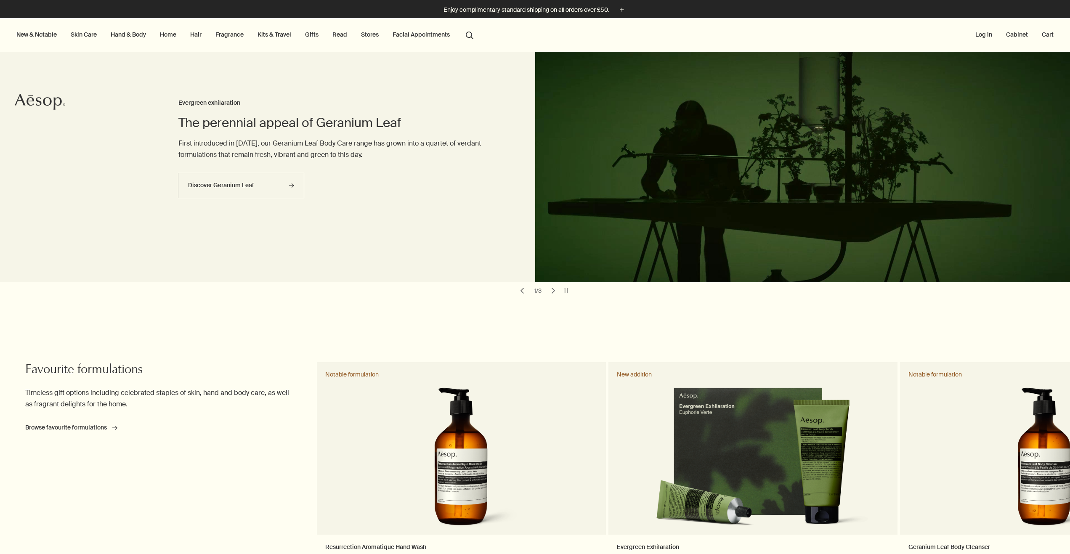
click at [214, 33] on link "Fragrance" at bounding box center [230, 34] width 32 height 11
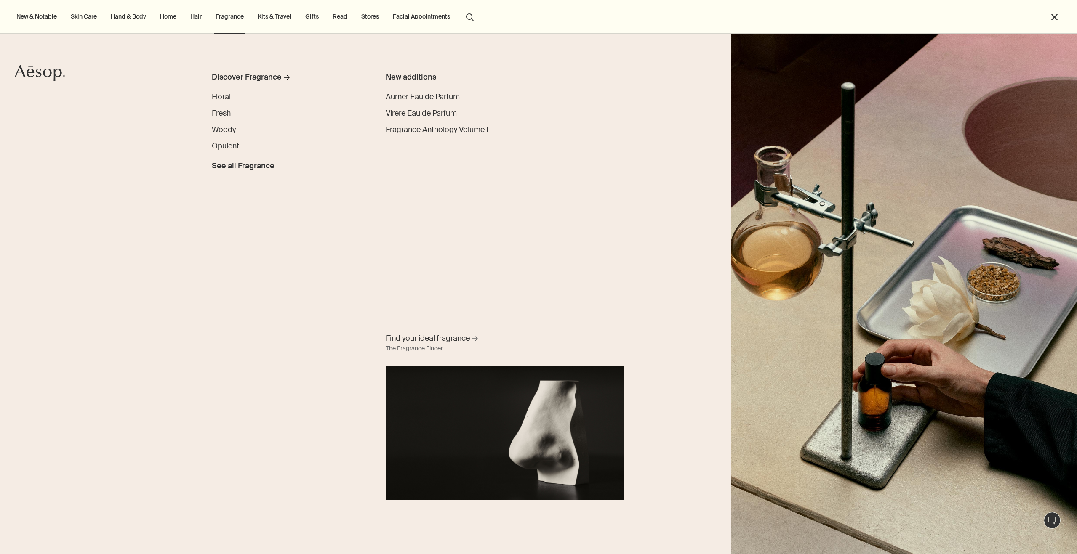
click at [158, 16] on link "Home" at bounding box center [168, 16] width 20 height 11
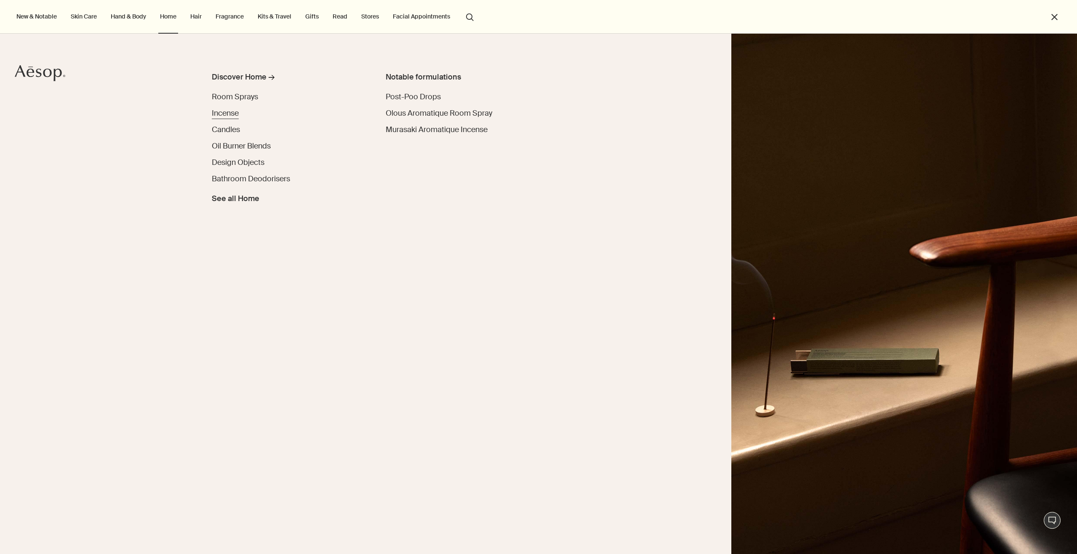
click at [222, 114] on span "Incense" at bounding box center [225, 113] width 27 height 10
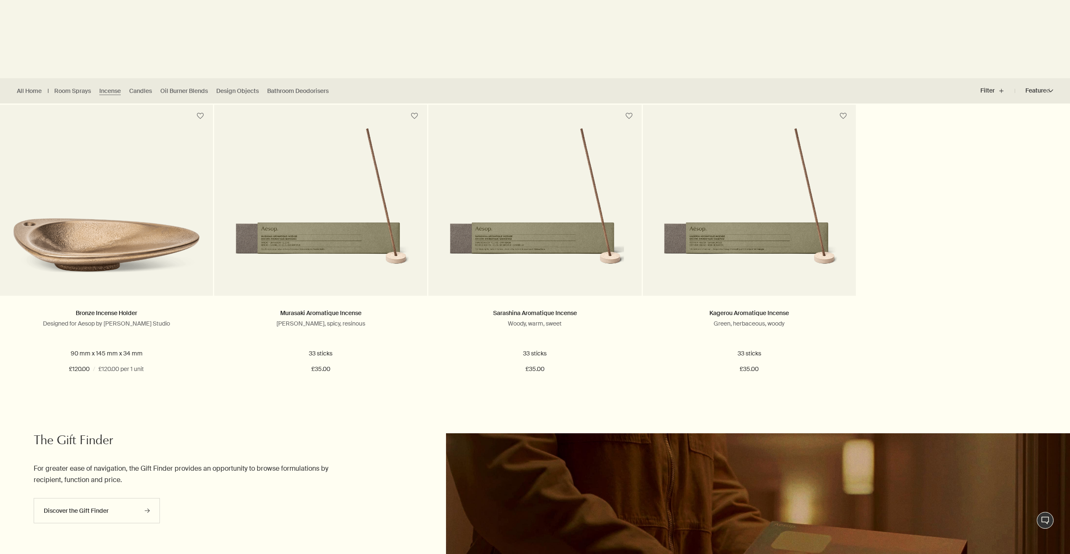
scroll to position [168, 0]
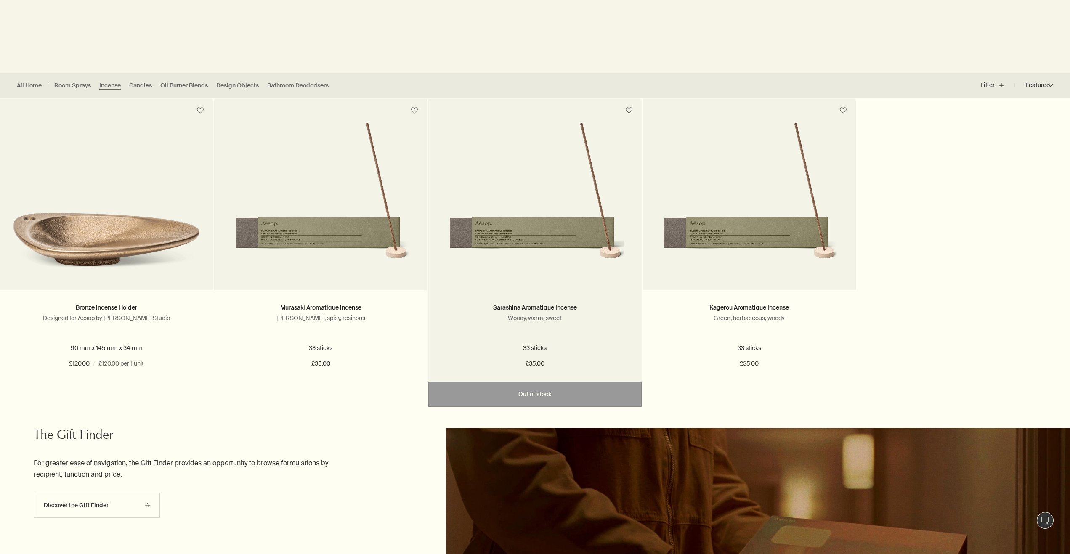
click at [570, 306] on h2 "Sarashina Aromatique Incense" at bounding box center [535, 308] width 188 height 10
click at [561, 251] on img at bounding box center [535, 200] width 178 height 156
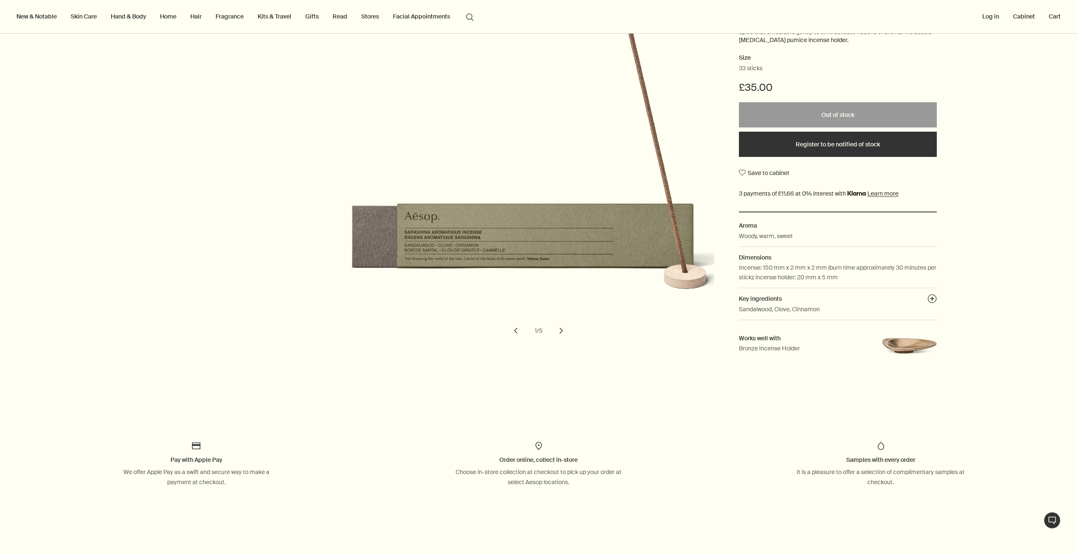
scroll to position [126, 0]
